Goal: Complete application form: Complete application form

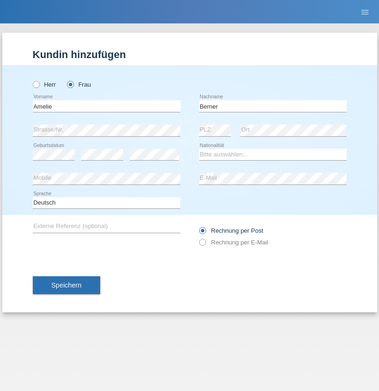
type input "Berner"
select select "CH"
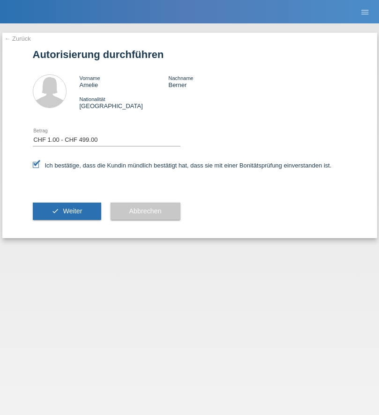
select select "1"
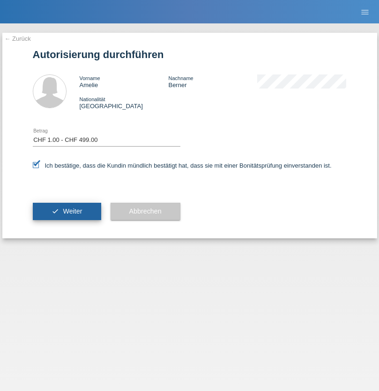
click at [67, 211] on span "Weiter" at bounding box center [72, 210] width 19 height 7
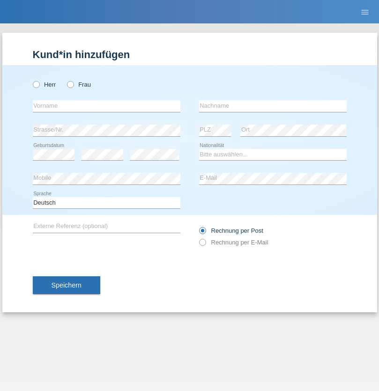
radio input "true"
click at [106, 106] on input "text" at bounding box center [107, 106] width 148 height 12
type input "Amelie"
click at [273, 106] on input "text" at bounding box center [273, 106] width 148 height 12
type input "Berner"
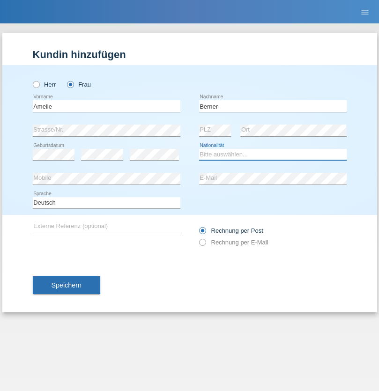
select select "CH"
